Goal: Information Seeking & Learning: Learn about a topic

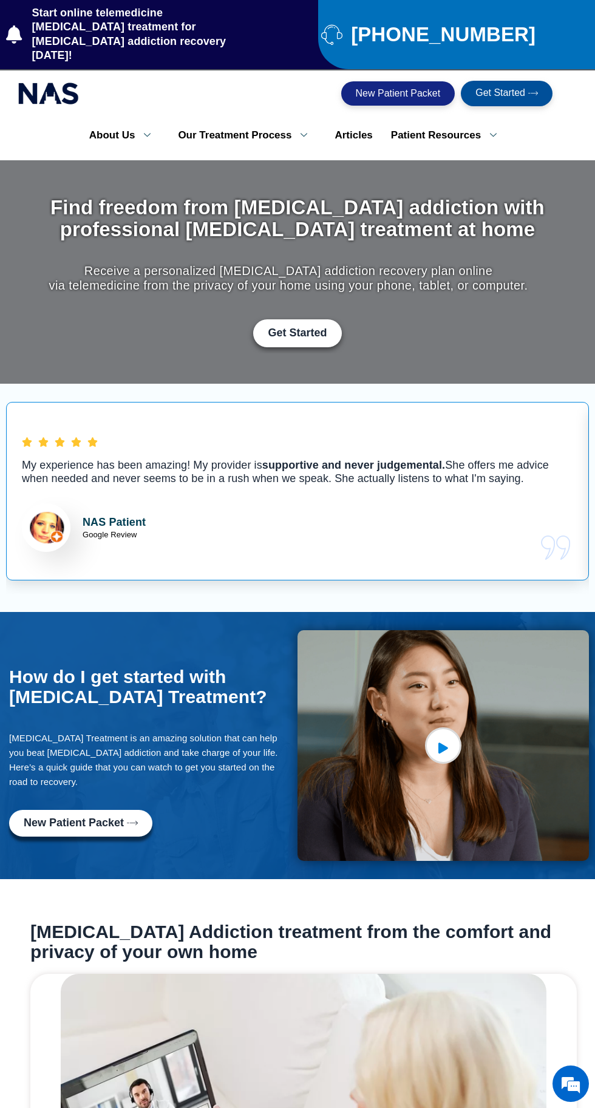
click at [430, 142] on li "New Patient Packet" at bounding box center [473, 158] width 182 height 32
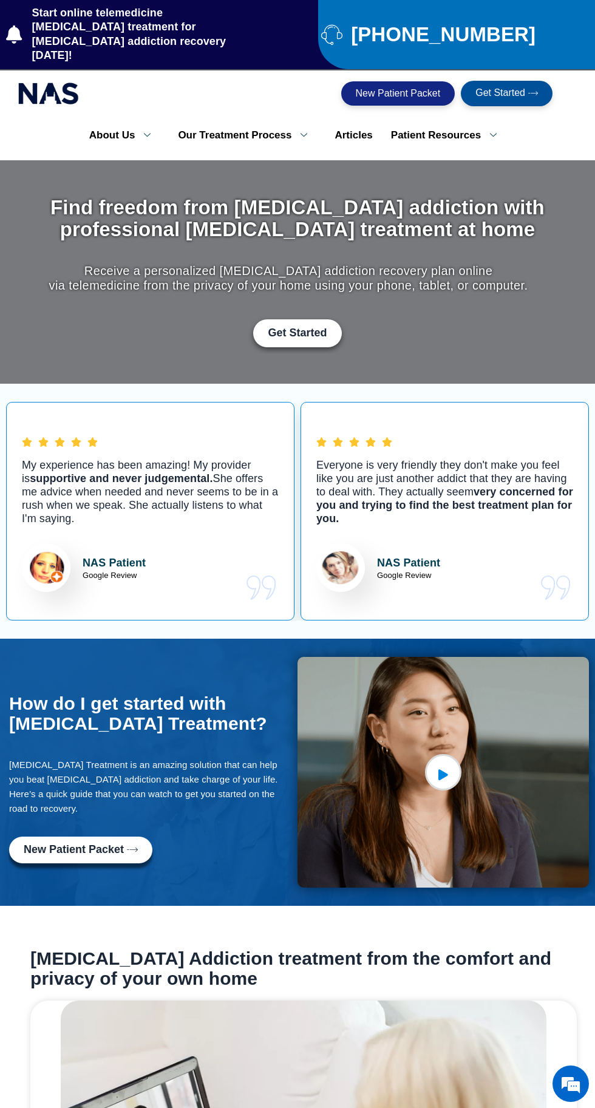
click at [410, 213] on link "[MEDICAL_DATA] and Pregnancy Test" at bounding box center [473, 227] width 182 height 45
